Goal: Task Accomplishment & Management: Manage account settings

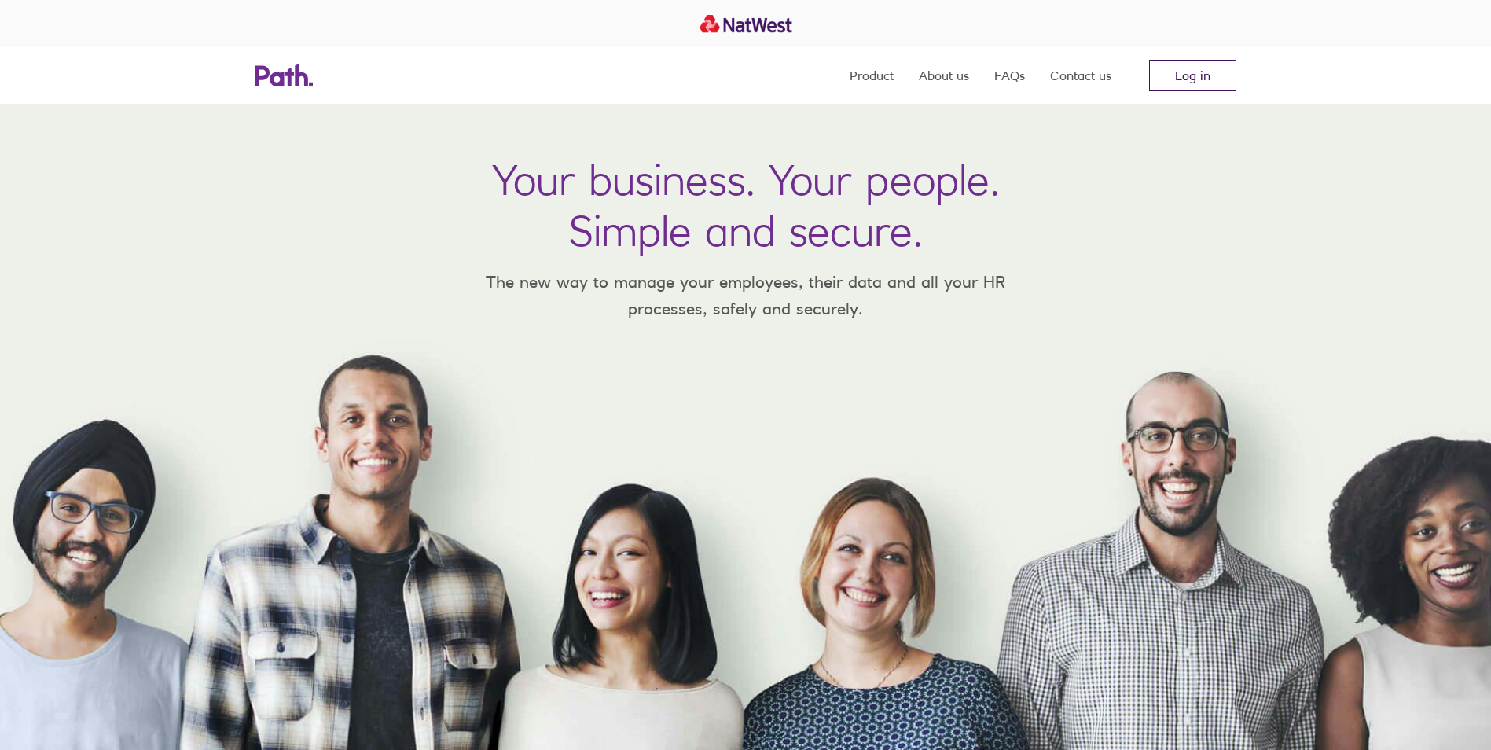
click at [1211, 79] on link "Log in" at bounding box center [1192, 75] width 87 height 31
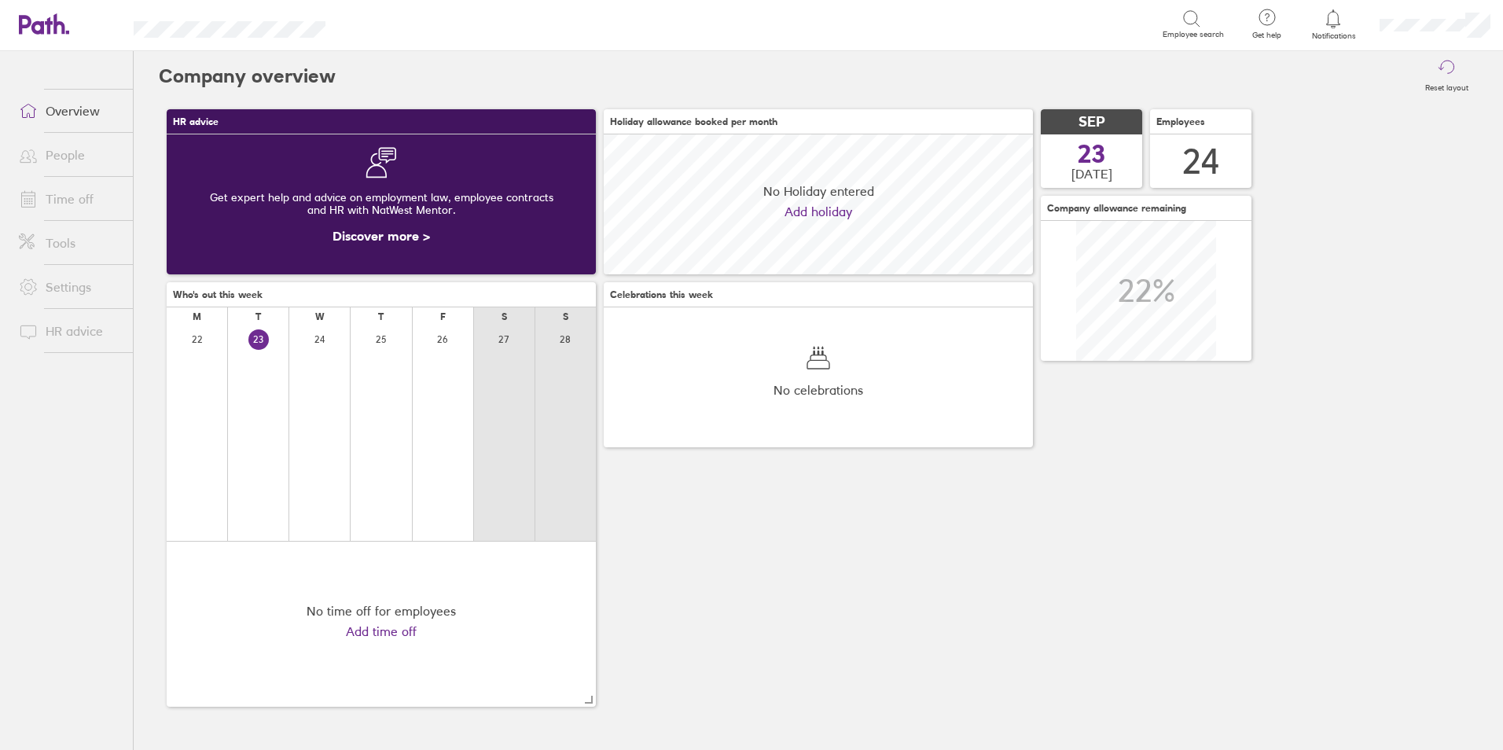
scroll to position [140, 429]
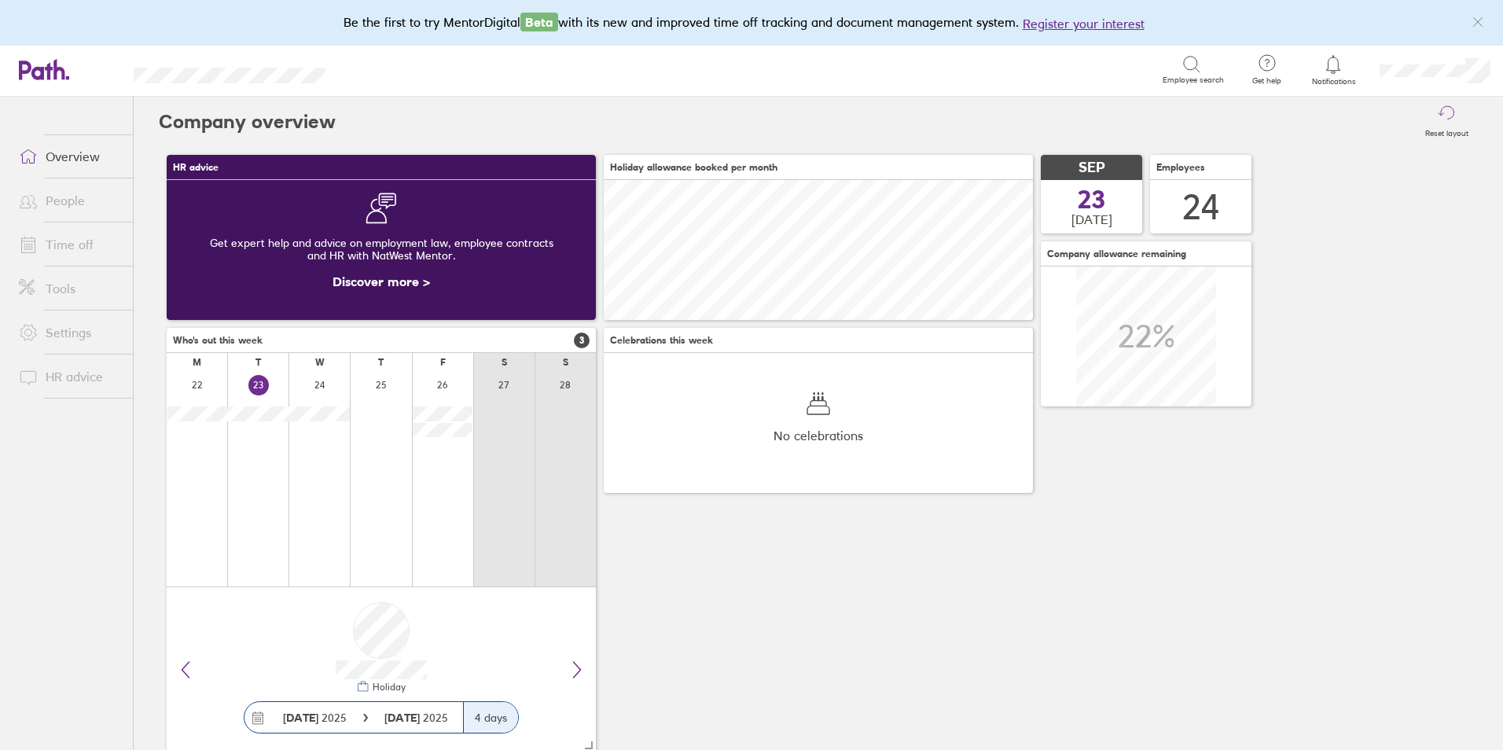
click at [84, 246] on link "Time off" at bounding box center [69, 244] width 127 height 31
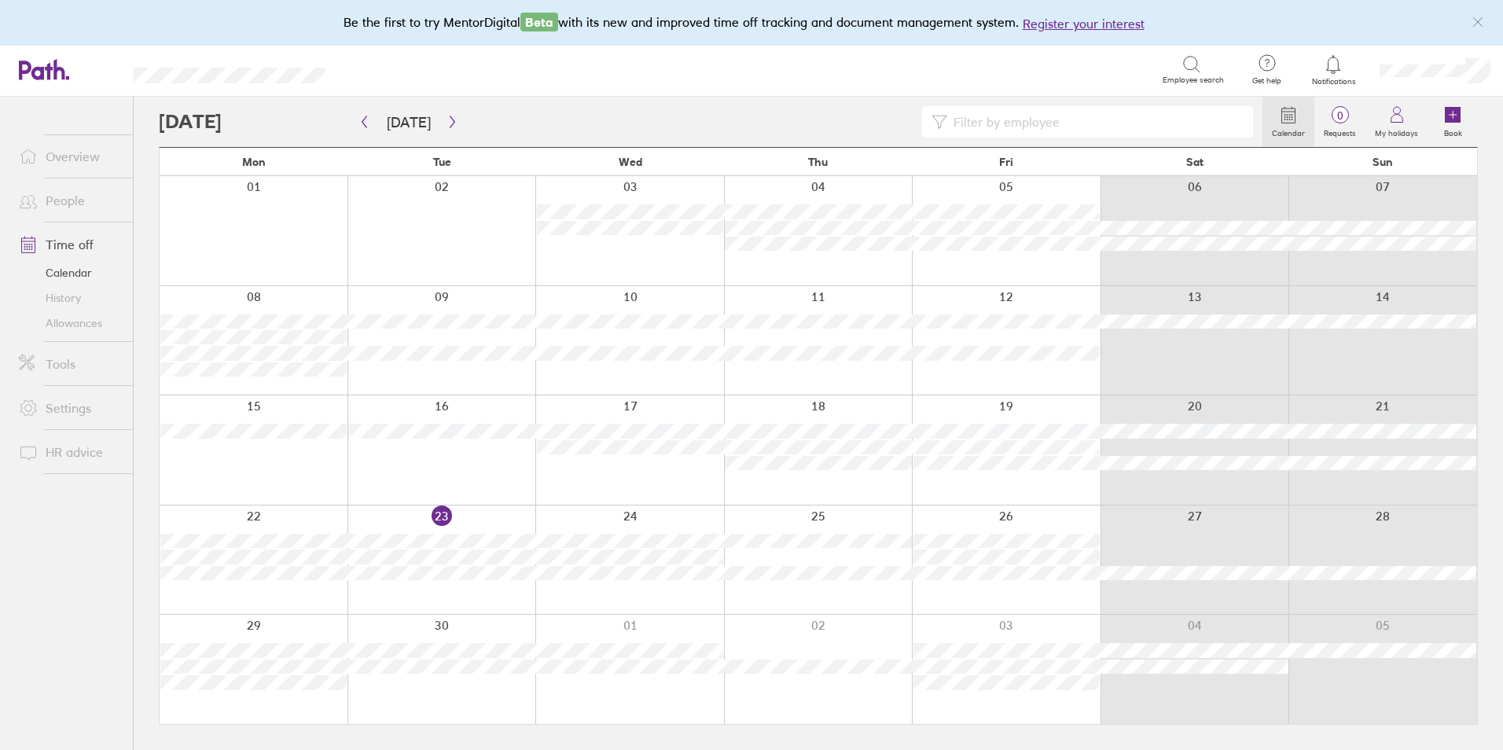
click at [76, 202] on link "People" at bounding box center [69, 200] width 127 height 31
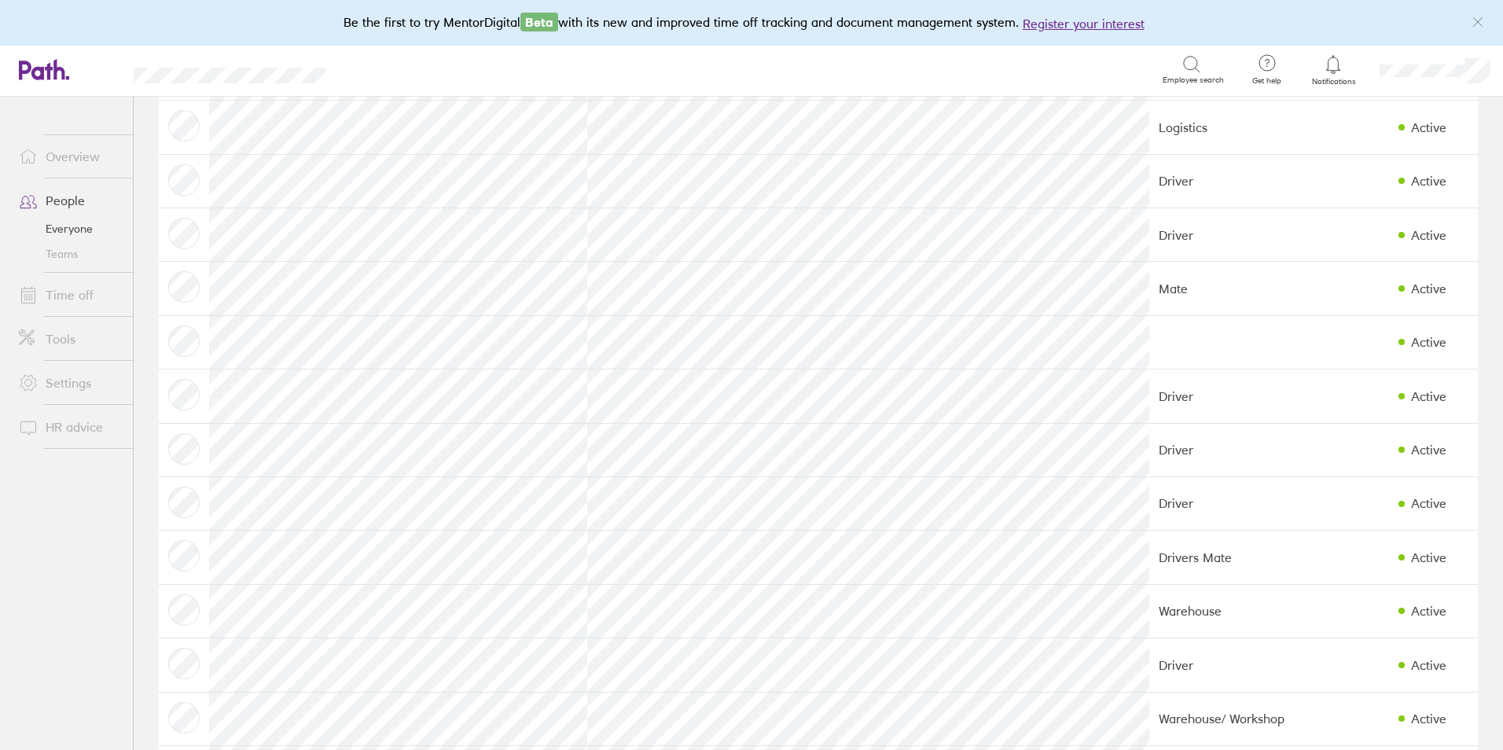
scroll to position [750, 0]
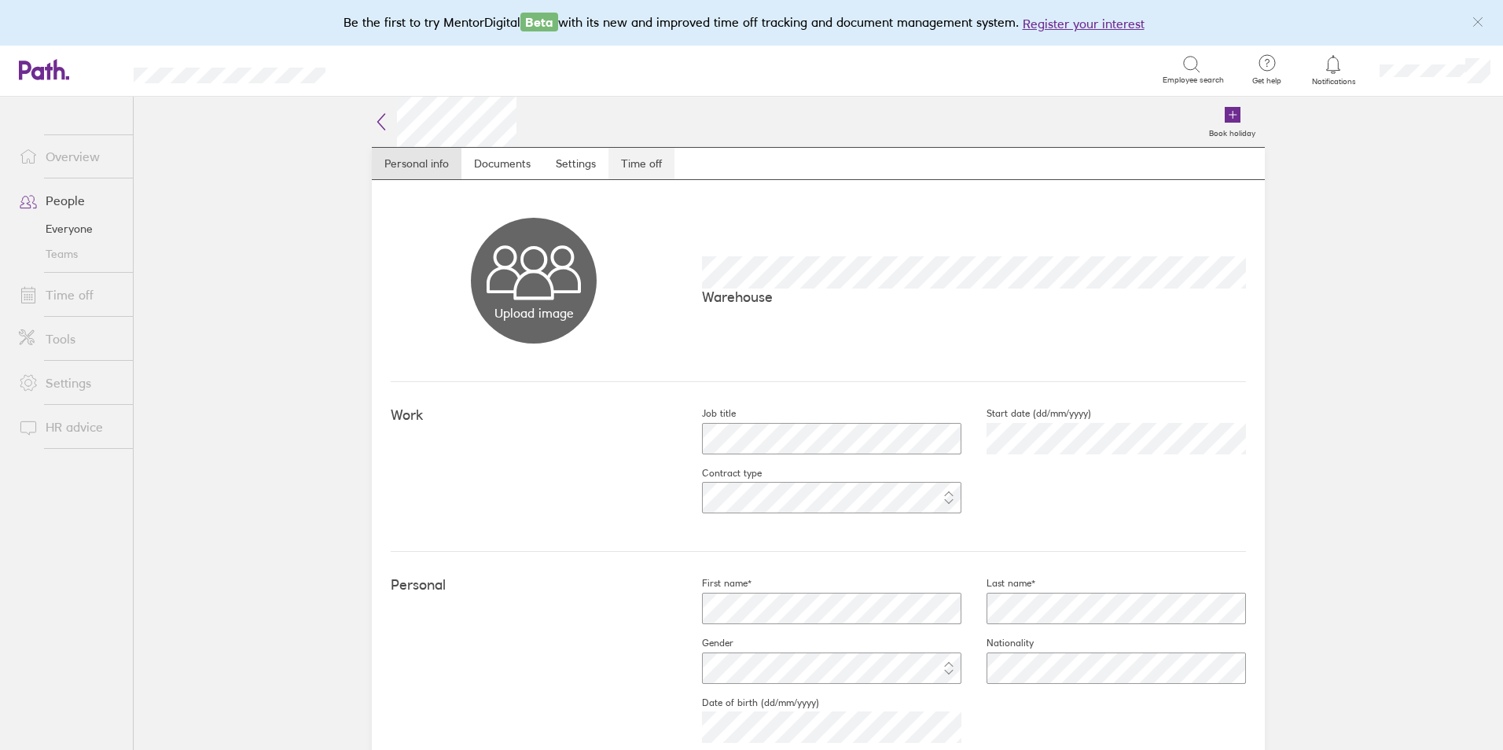
click at [634, 160] on link "Time off" at bounding box center [641, 163] width 66 height 31
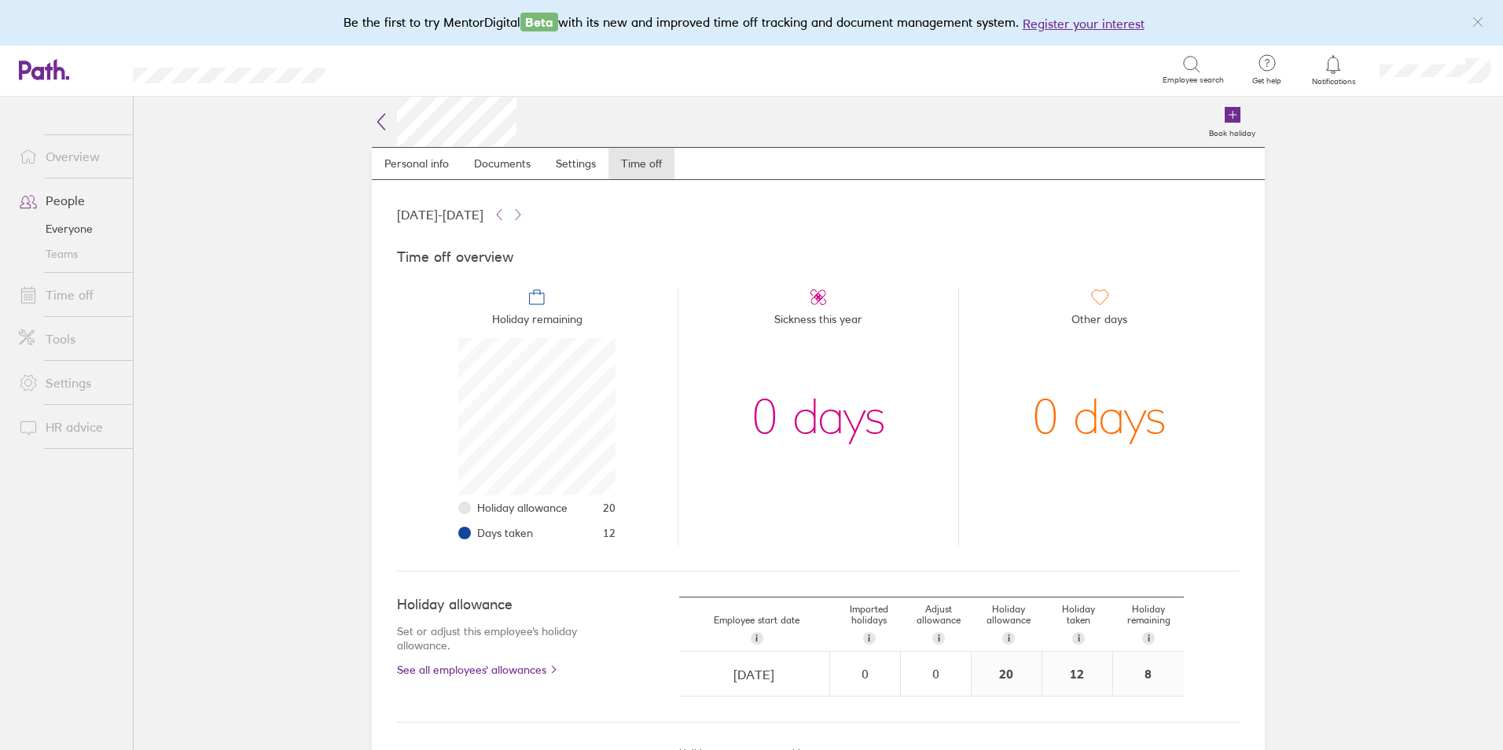
click at [372, 131] on icon at bounding box center [381, 121] width 19 height 19
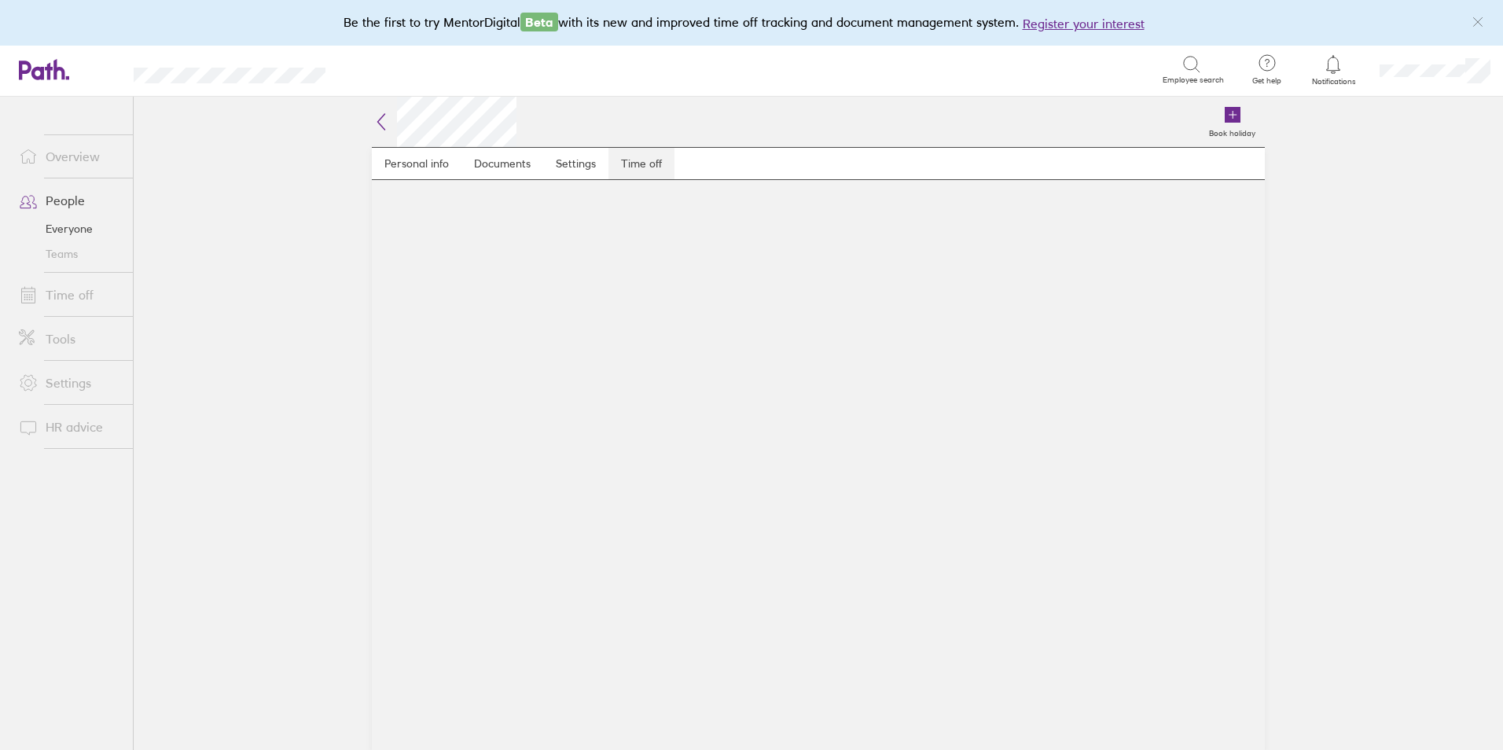
click at [623, 173] on link "Time off" at bounding box center [641, 163] width 66 height 31
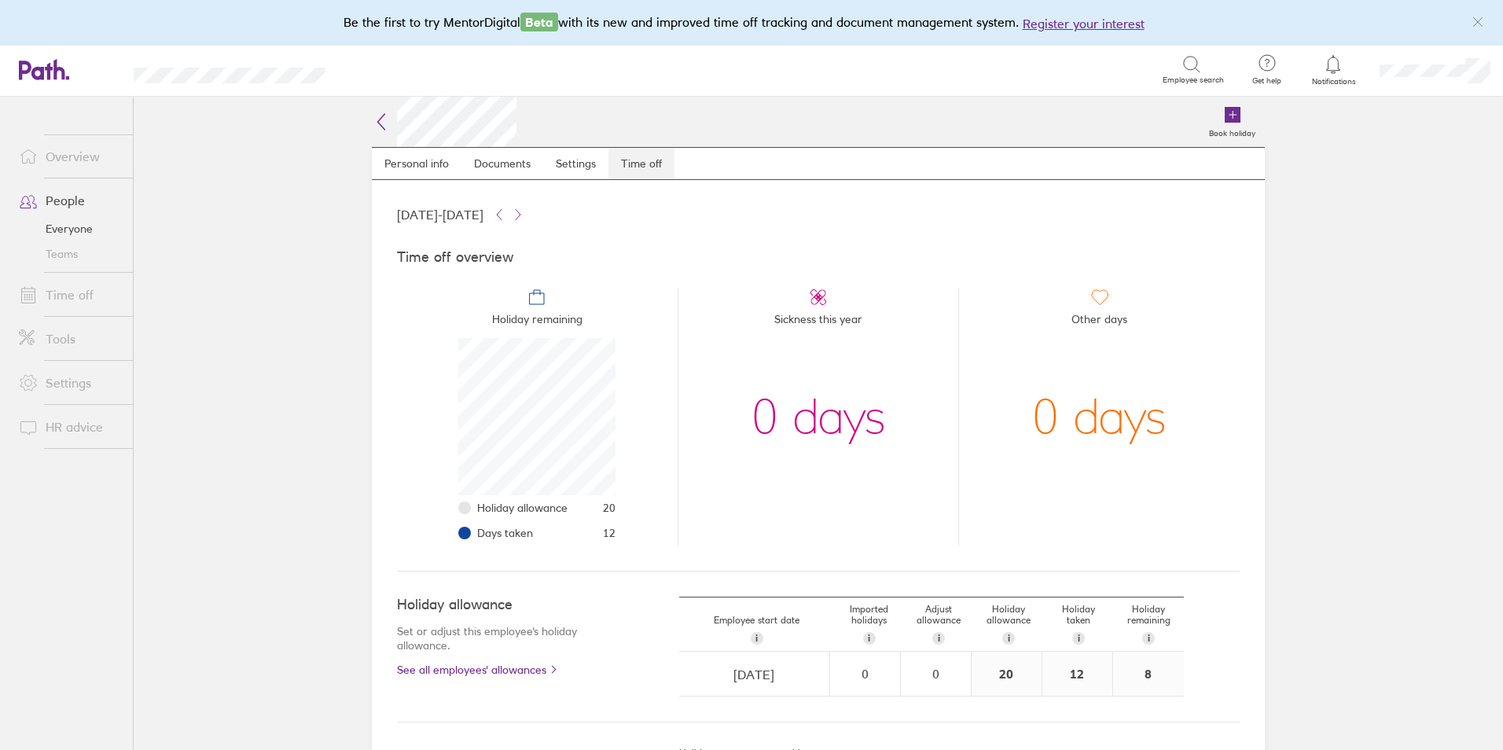
scroll to position [157, 157]
click at [57, 189] on link "People" at bounding box center [69, 200] width 127 height 31
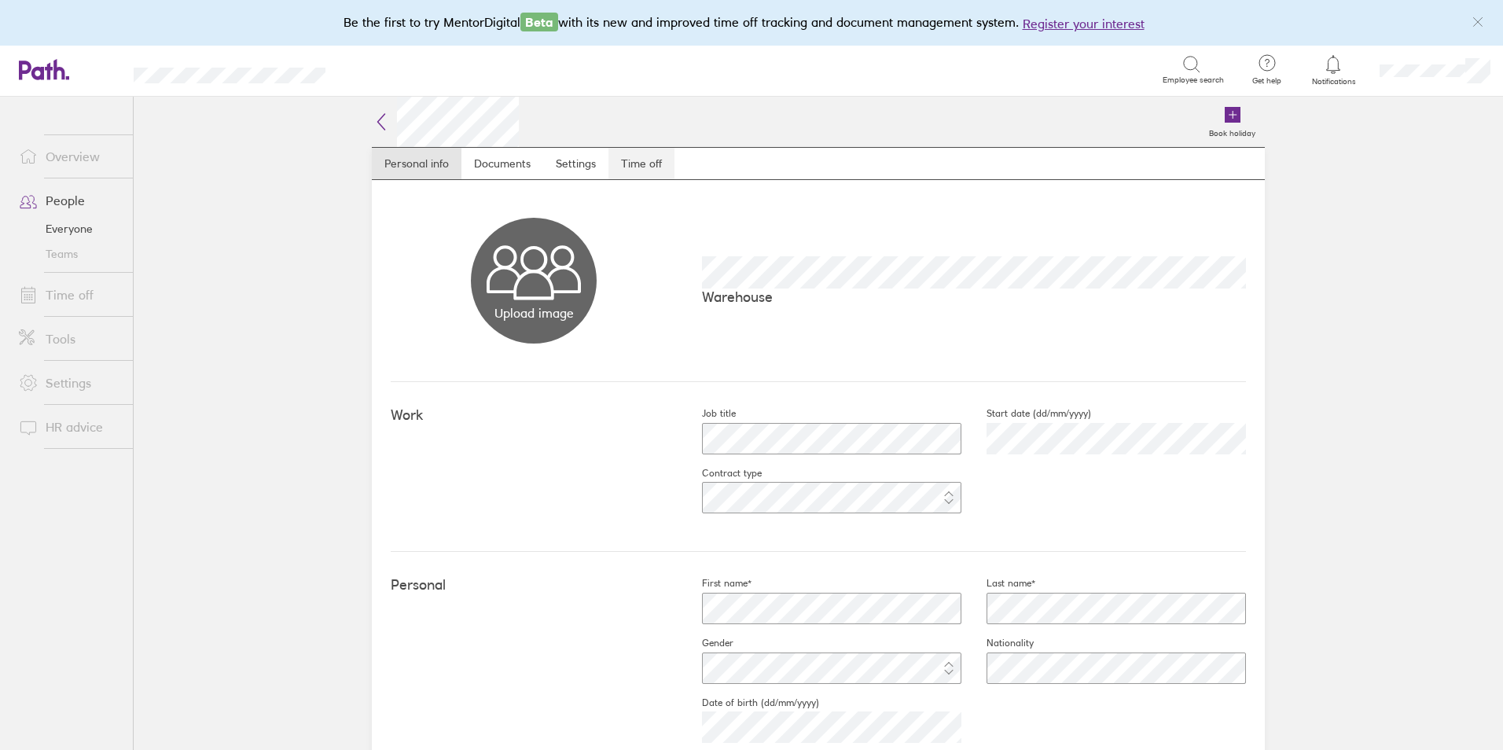
click at [644, 175] on link "Time off" at bounding box center [641, 163] width 66 height 31
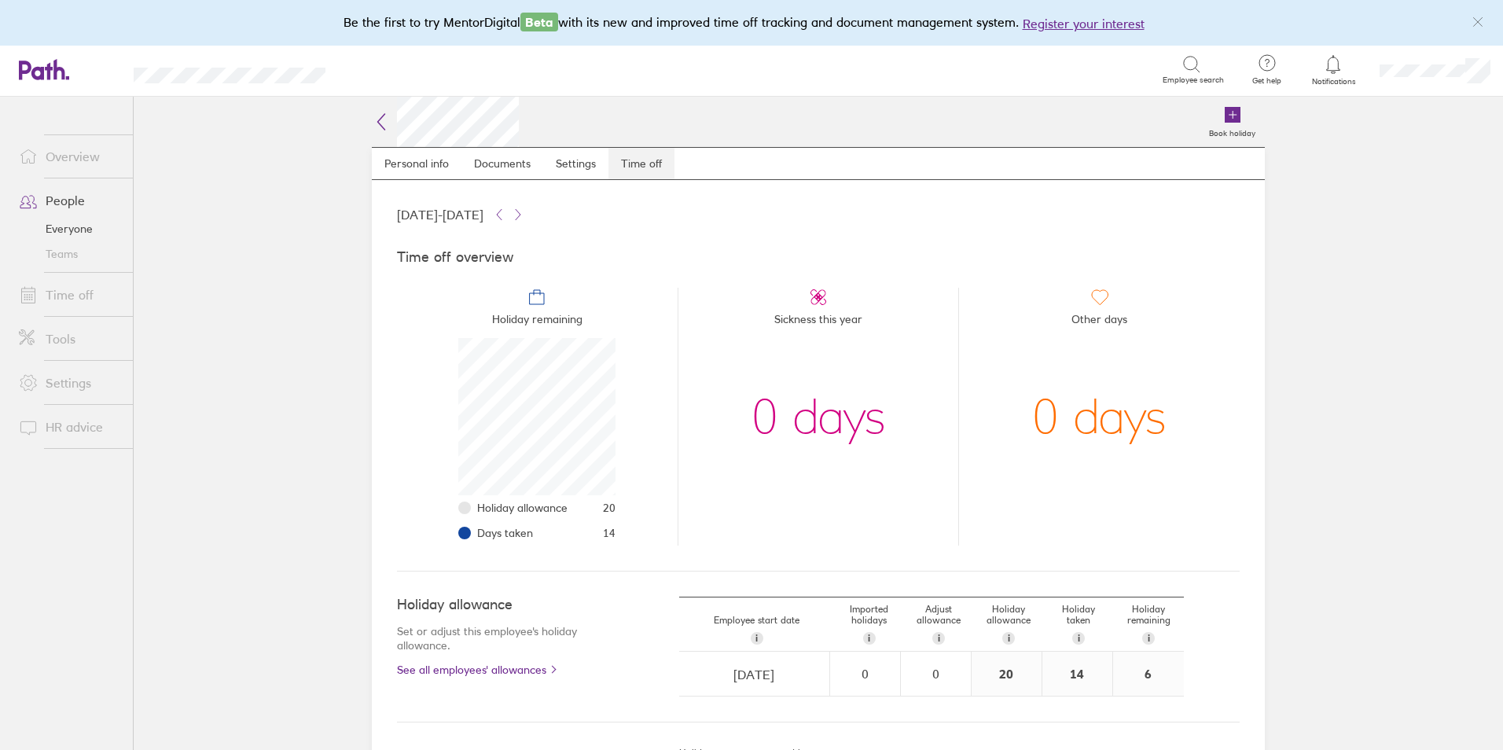
scroll to position [157, 157]
click at [78, 163] on link "Overview" at bounding box center [69, 156] width 127 height 31
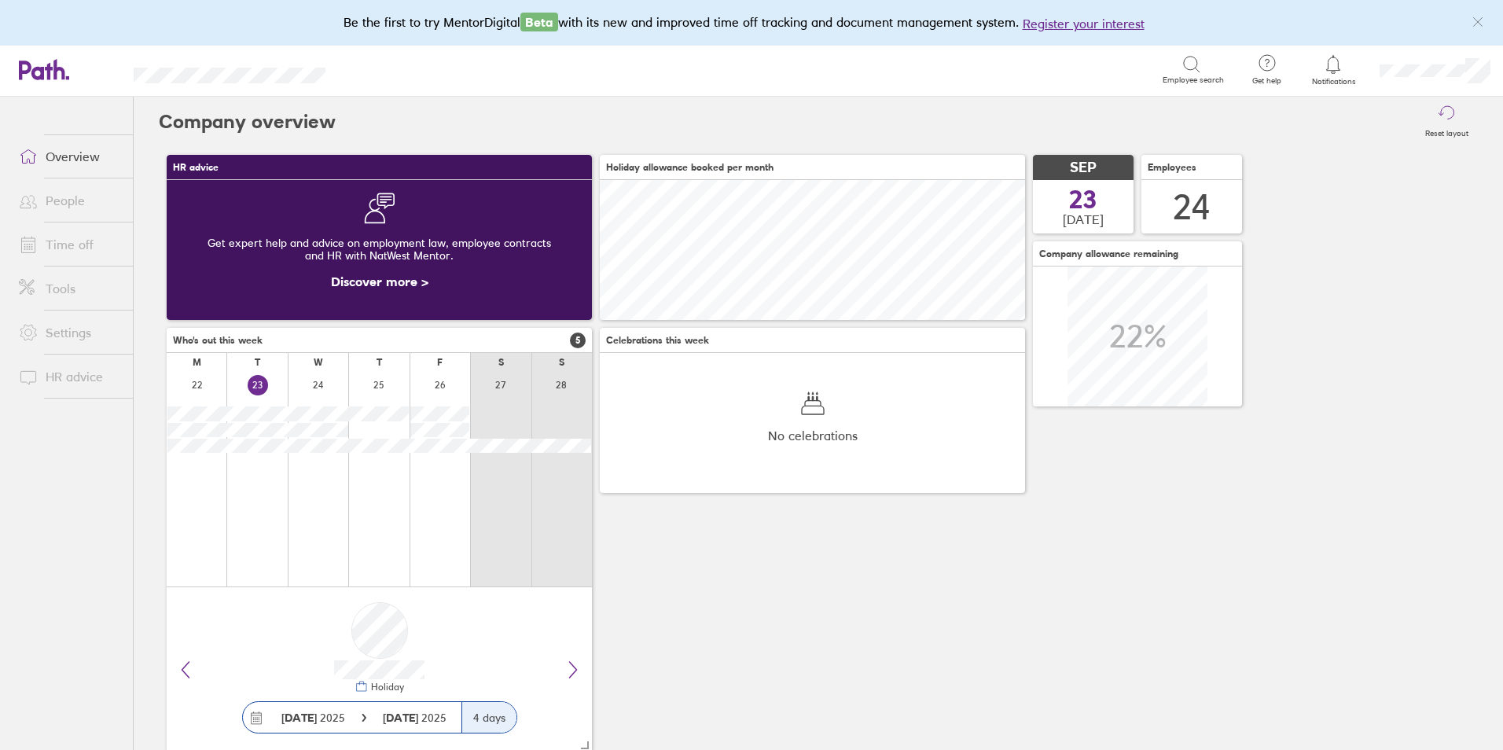
scroll to position [140, 425]
click at [61, 197] on link "People" at bounding box center [69, 200] width 127 height 31
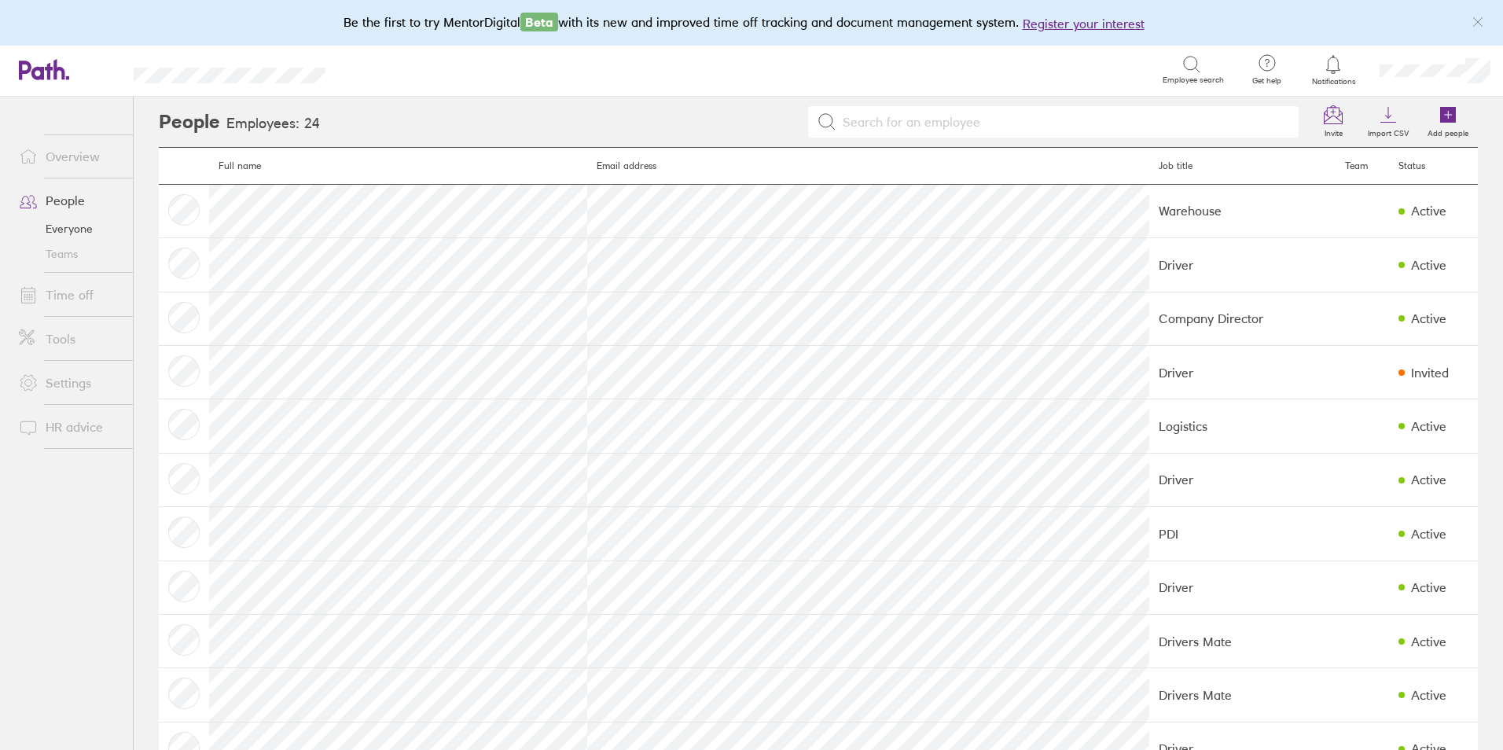
click at [62, 309] on link "Time off" at bounding box center [69, 294] width 127 height 31
